Goal: Information Seeking & Learning: Learn about a topic

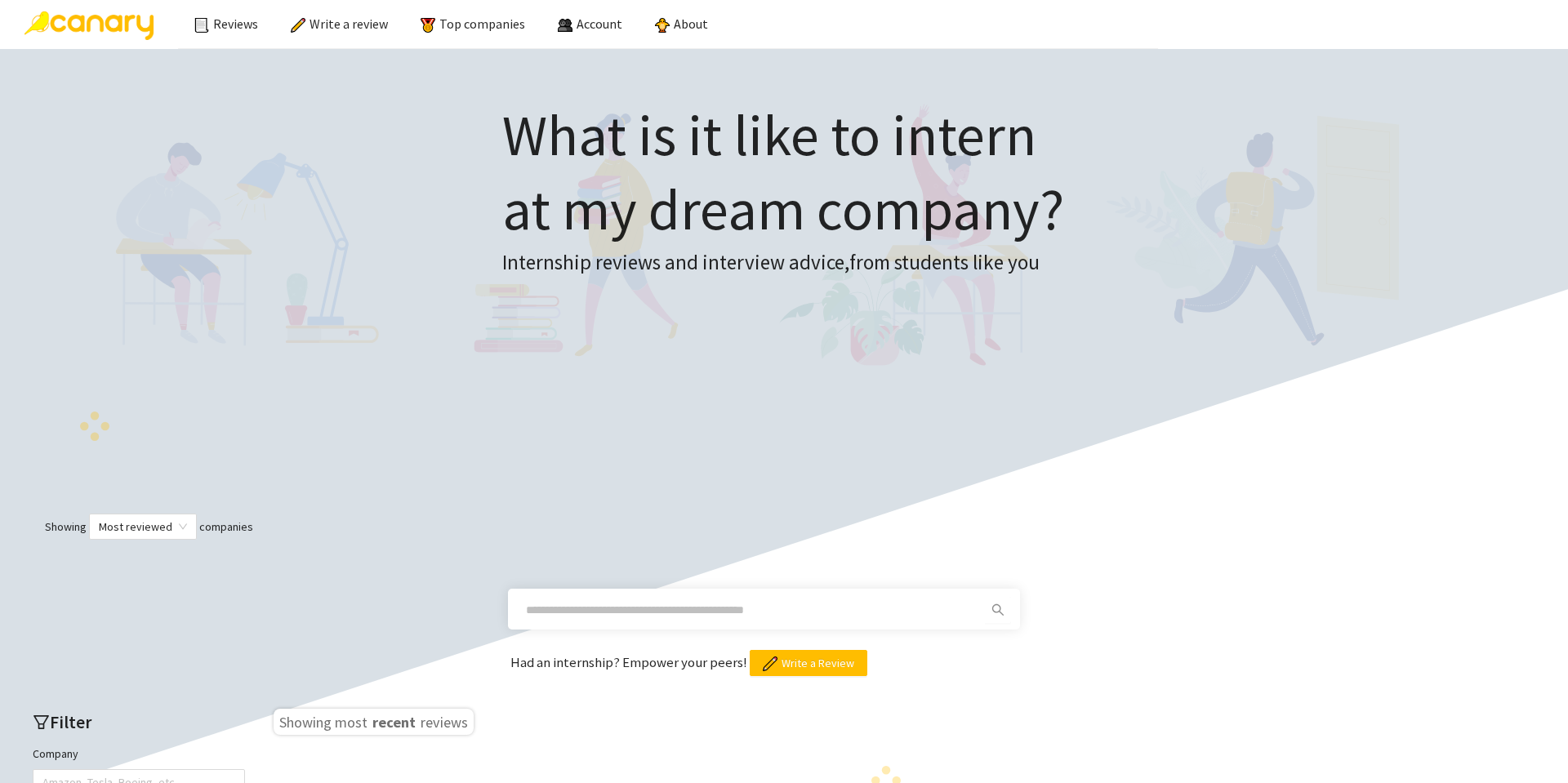
click at [597, 623] on span at bounding box center [750, 610] width 469 height 26
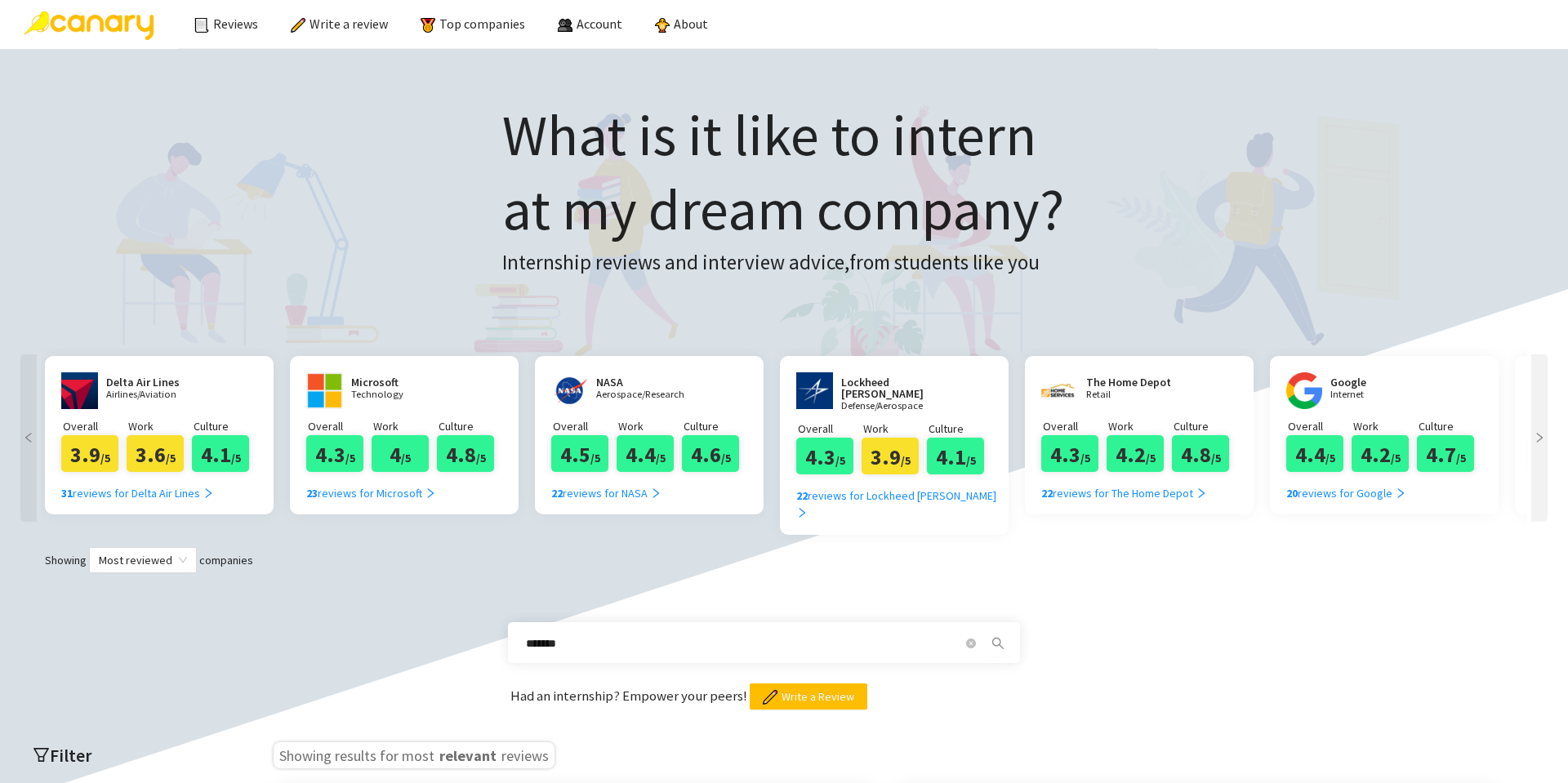
type input "*******"
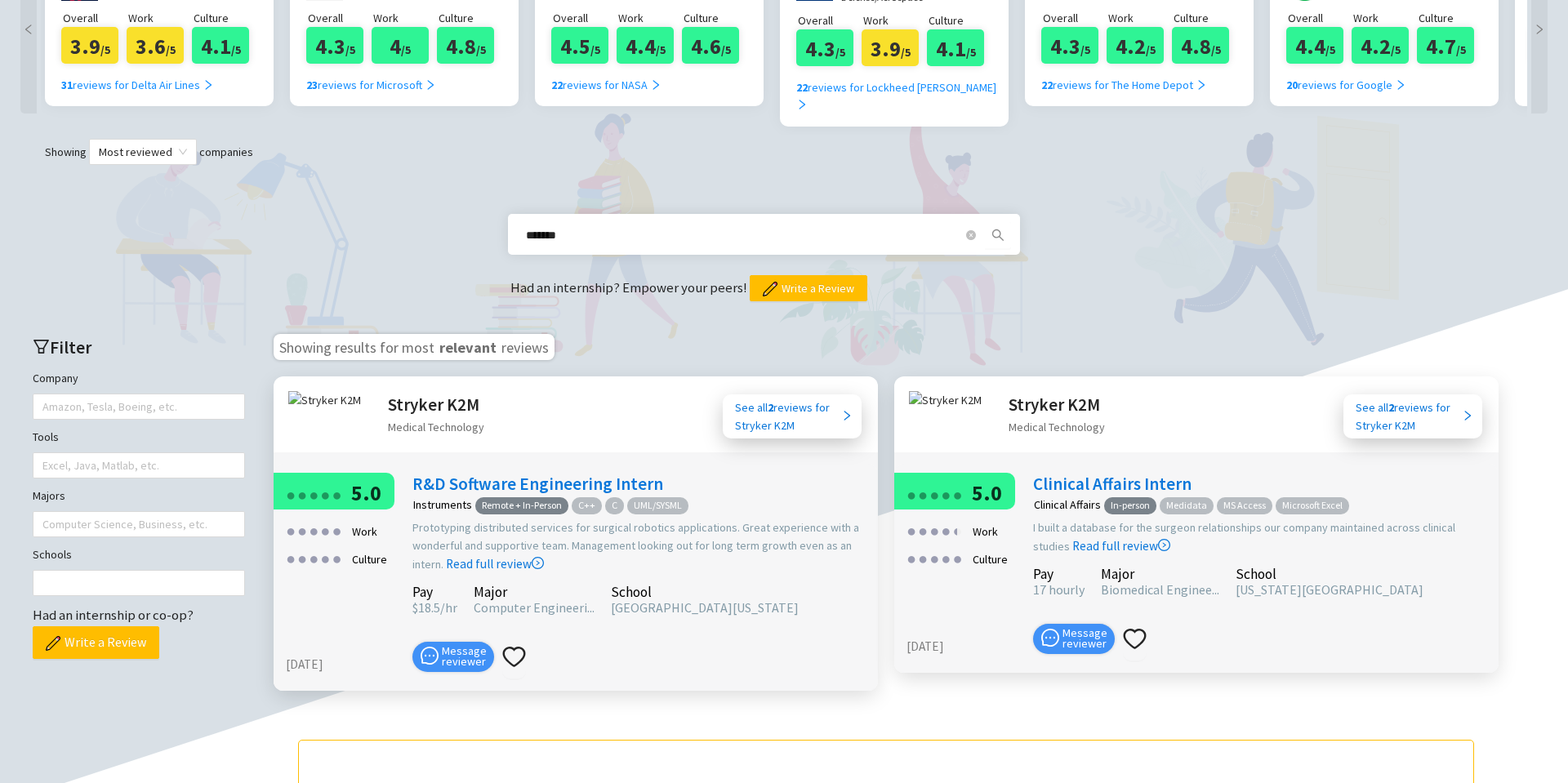
scroll to position [490, 0]
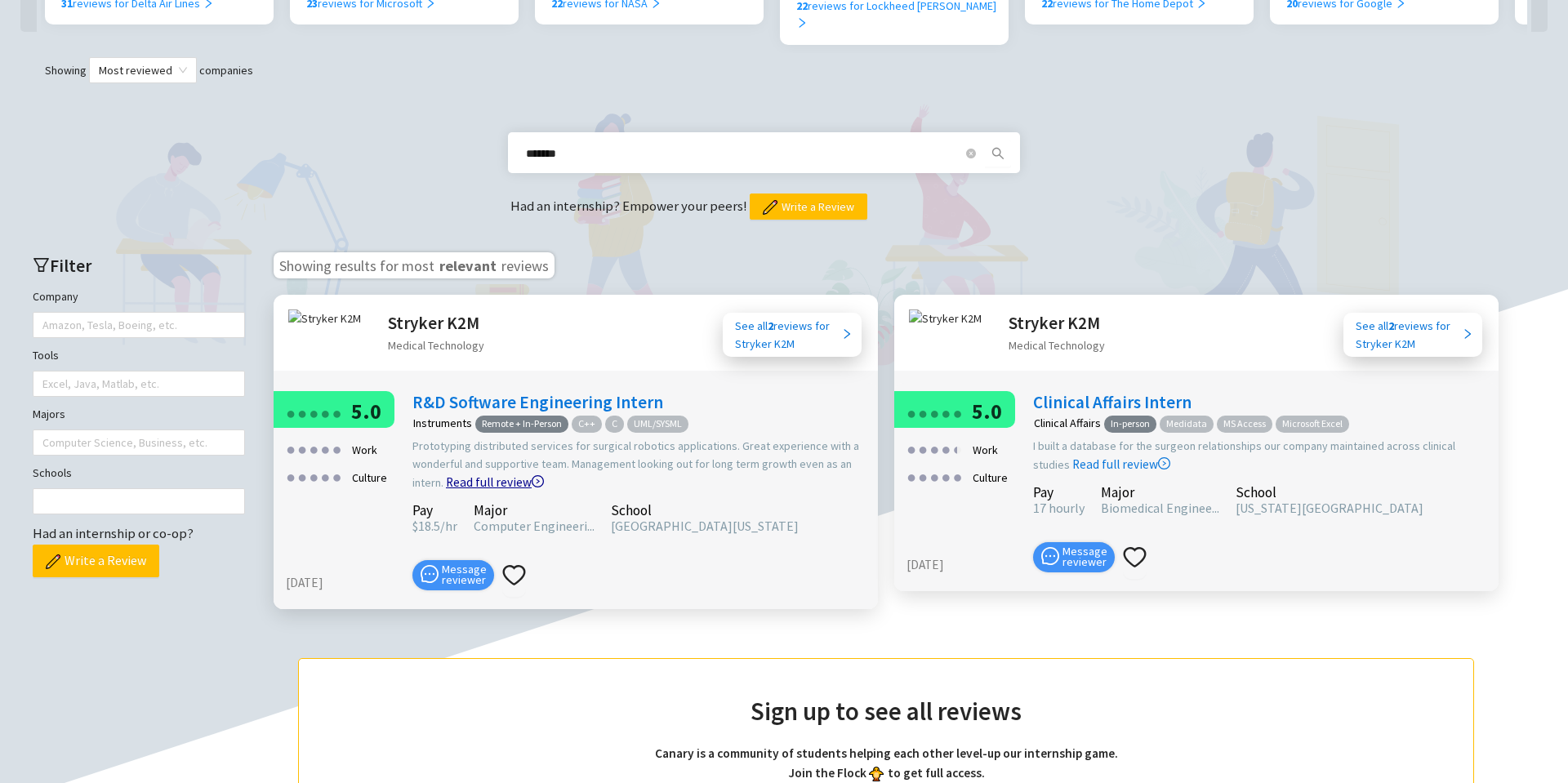
click at [448, 393] on link "Read full review" at bounding box center [494, 441] width 98 height 97
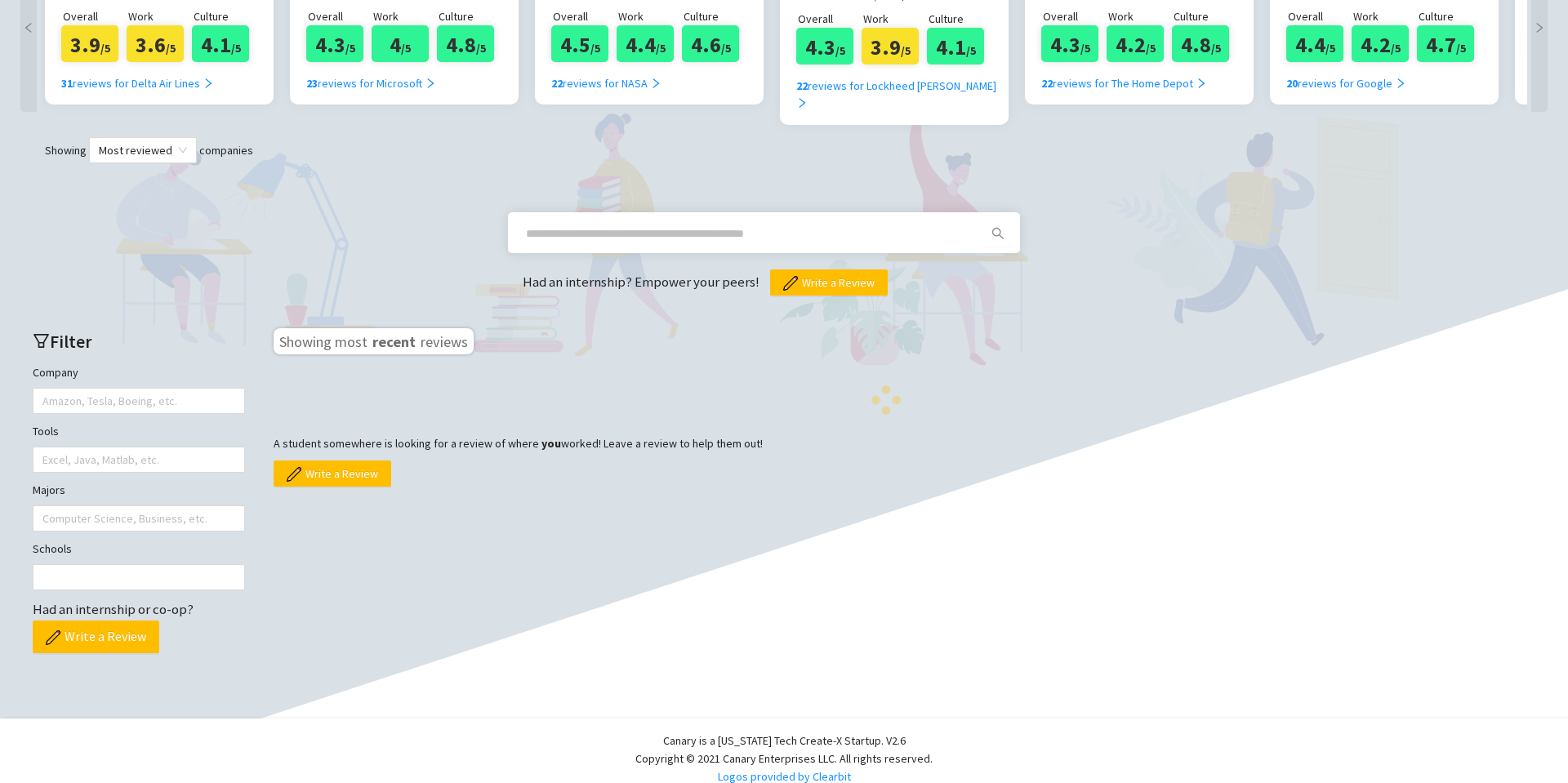
scroll to position [423, 0]
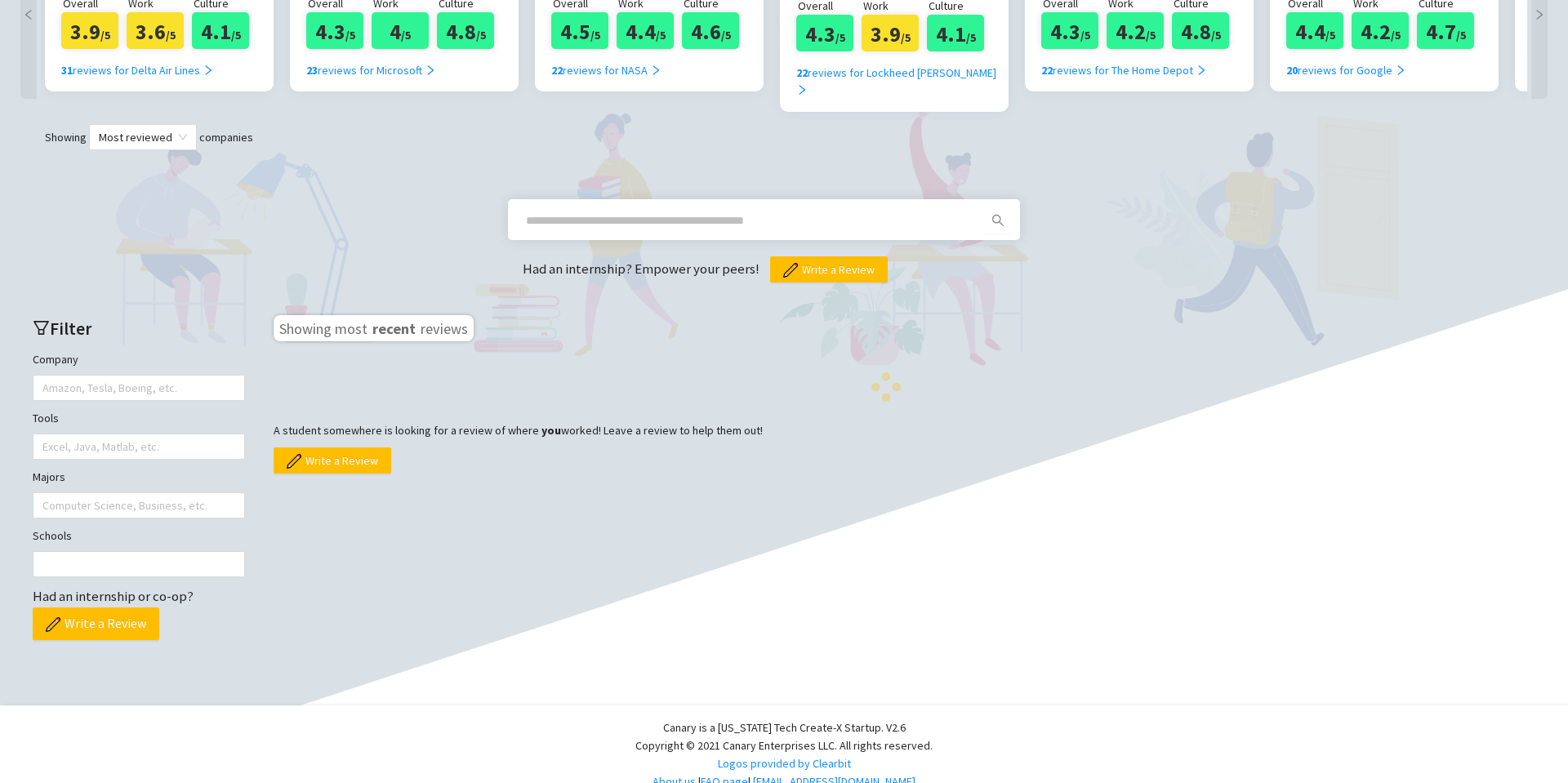
click at [670, 211] on input "text" at bounding box center [744, 220] width 437 height 18
type input "*******"
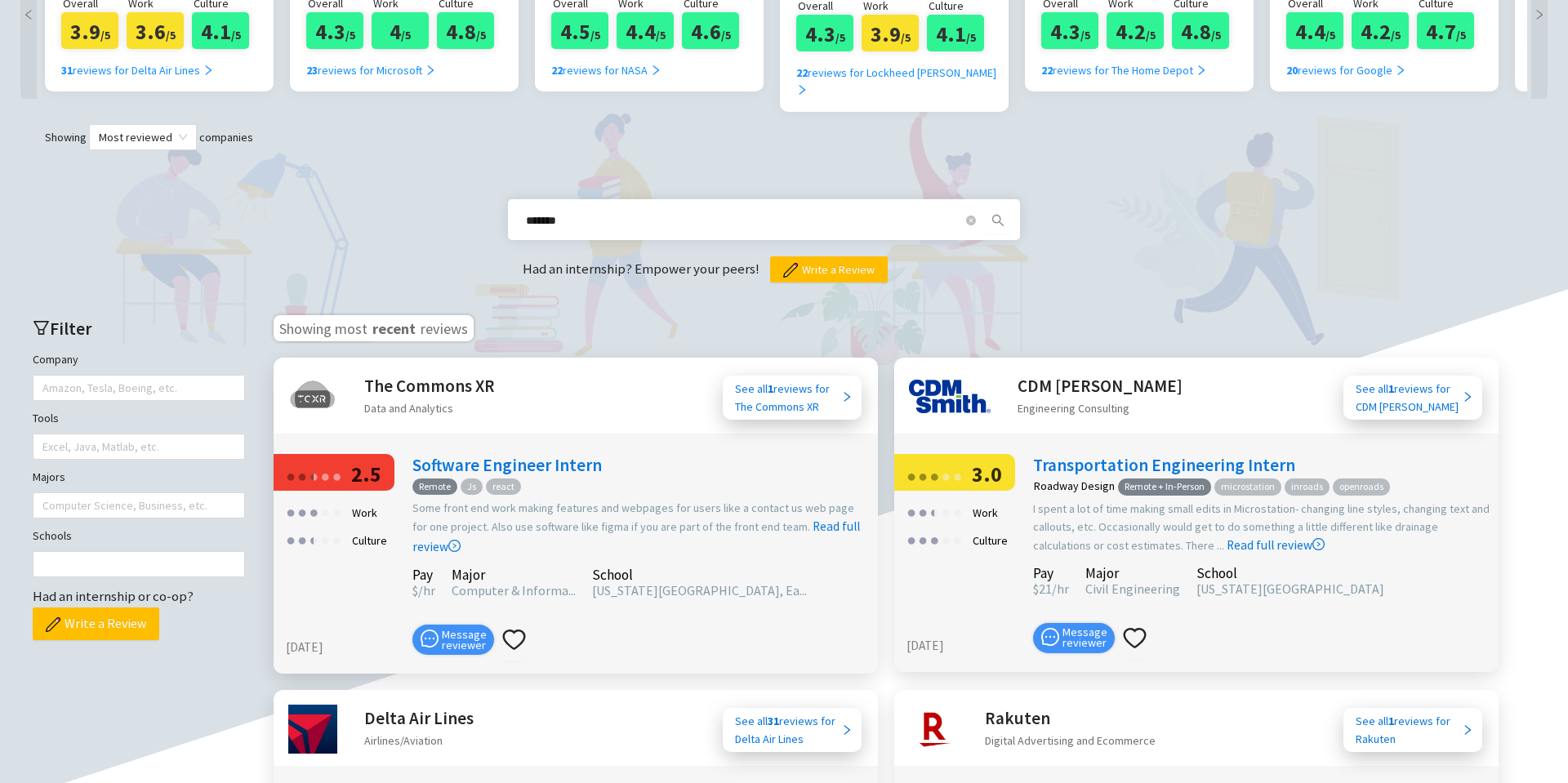
click at [1001, 214] on icon "search" at bounding box center [998, 221] width 13 height 13
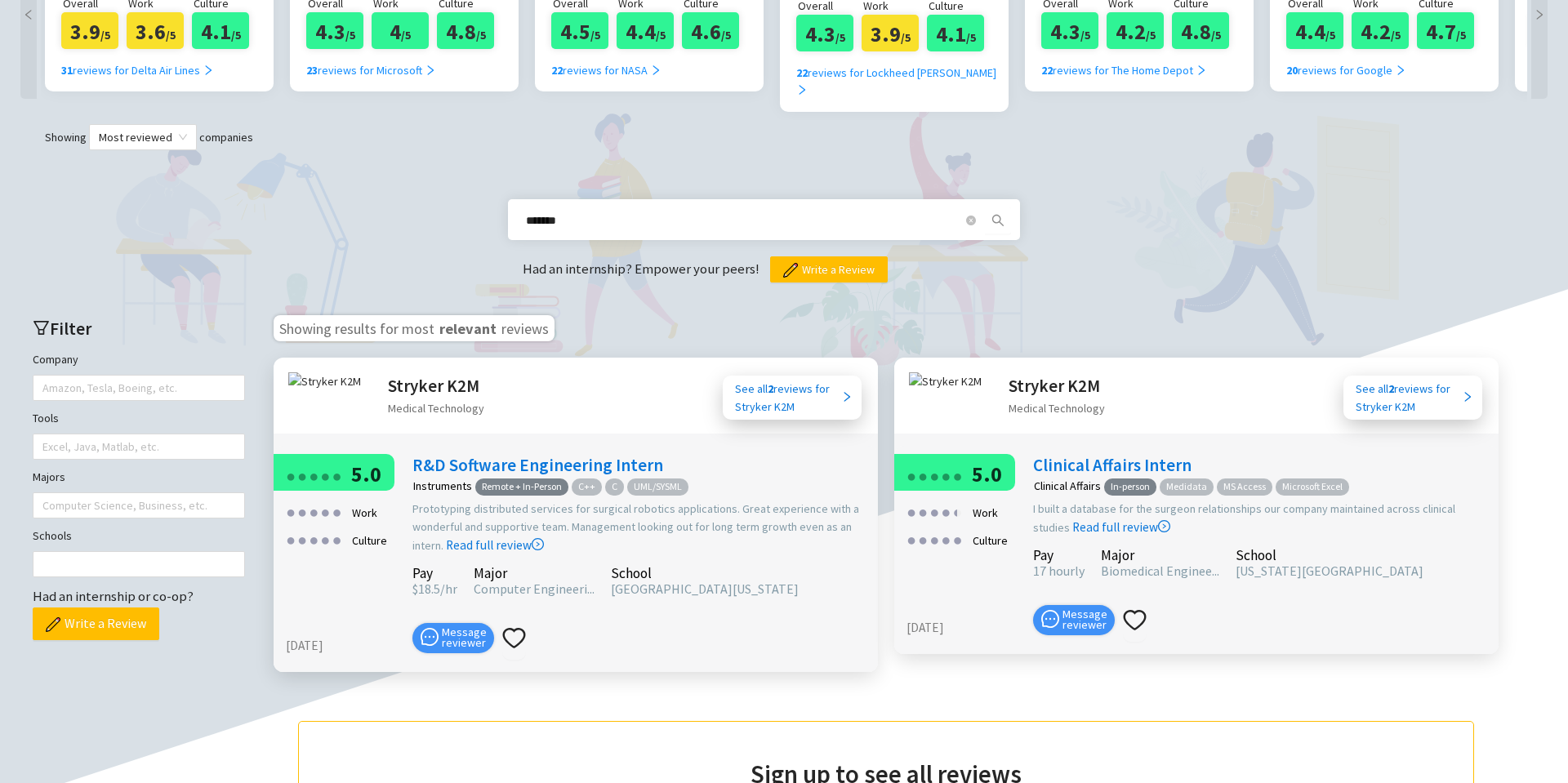
scroll to position [587, 0]
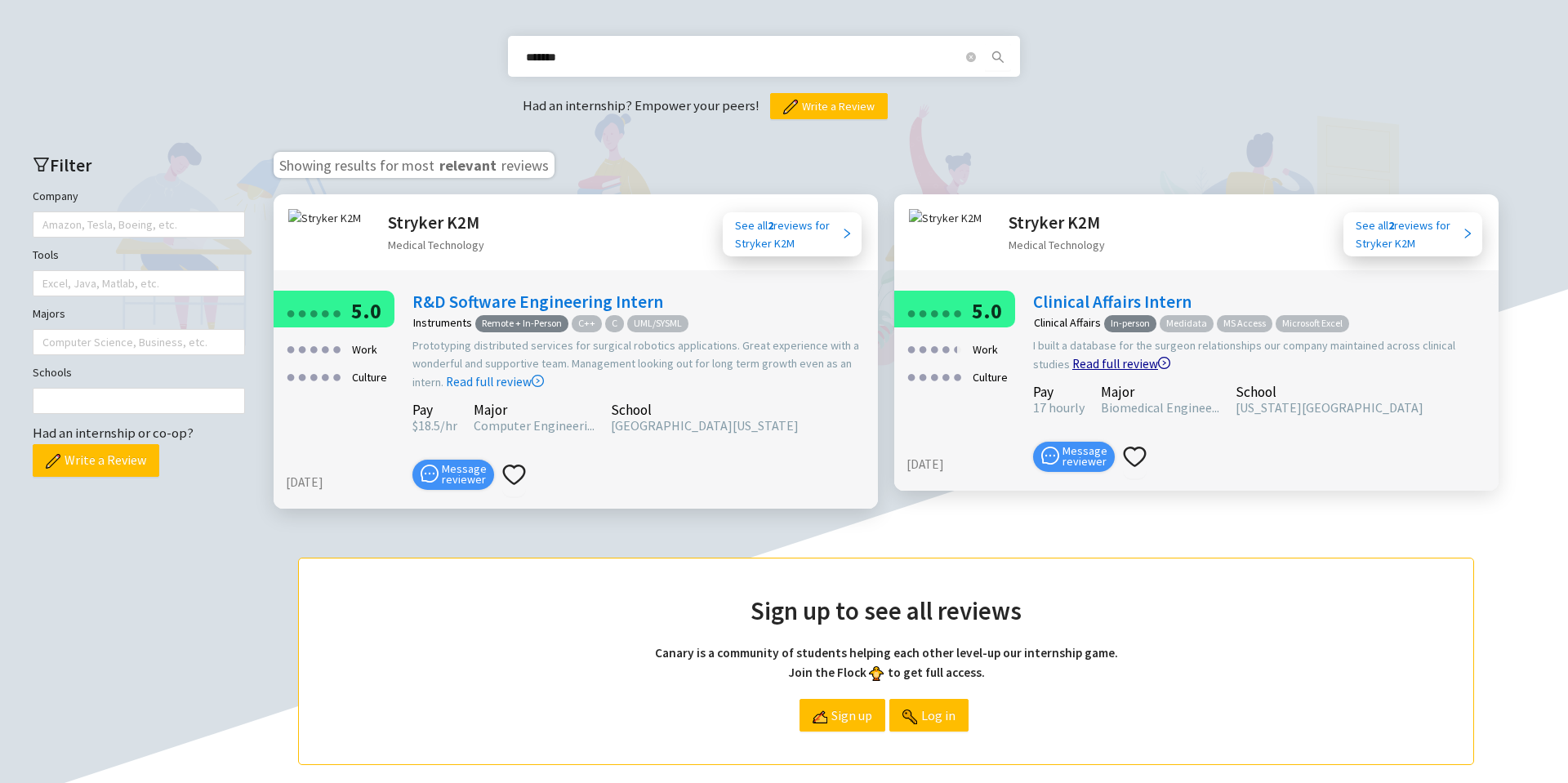
click at [1073, 278] on link "Read full review" at bounding box center [1121, 323] width 98 height 97
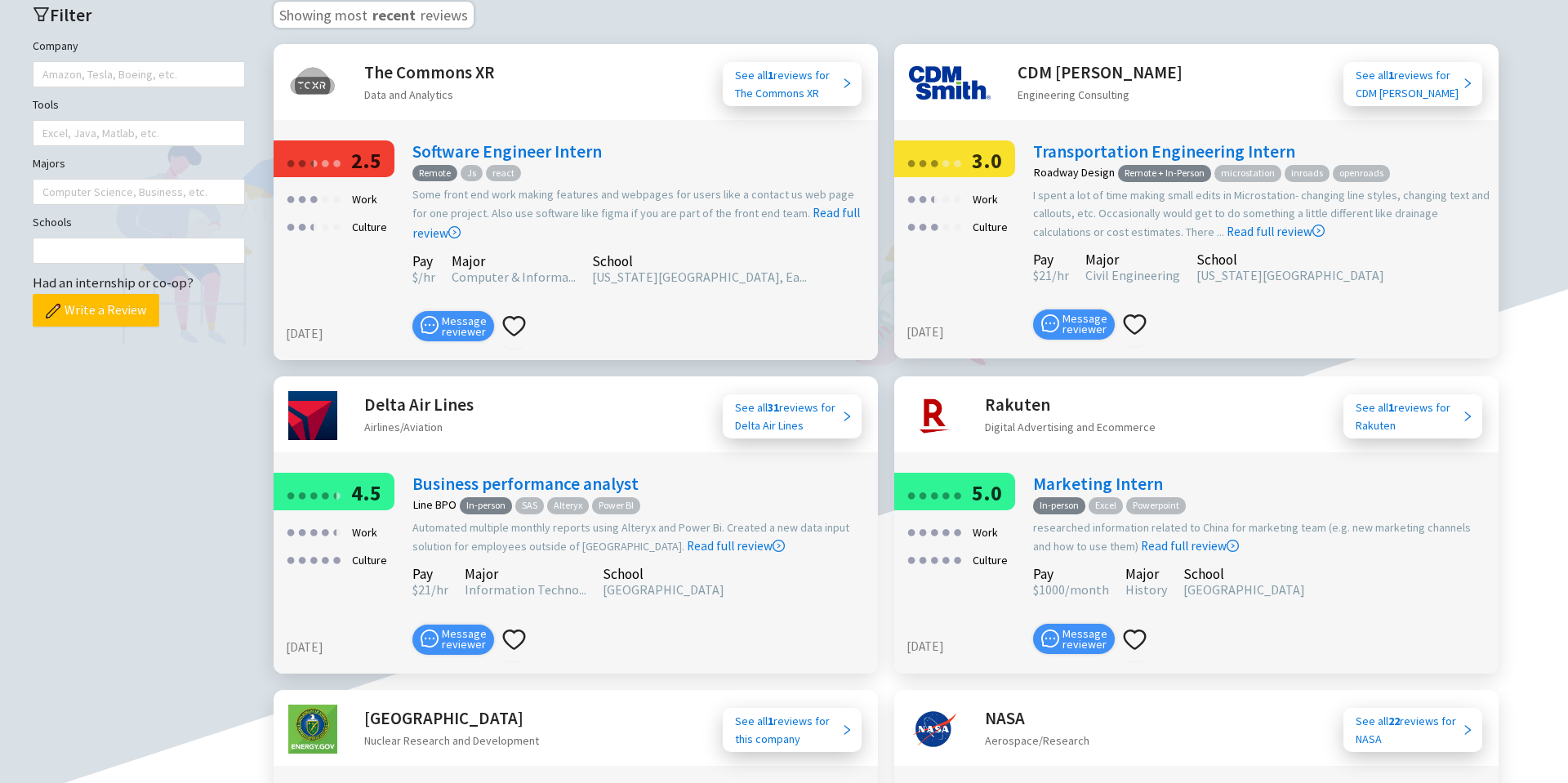
scroll to position [818, 0]
